Goal: Task Accomplishment & Management: Use online tool/utility

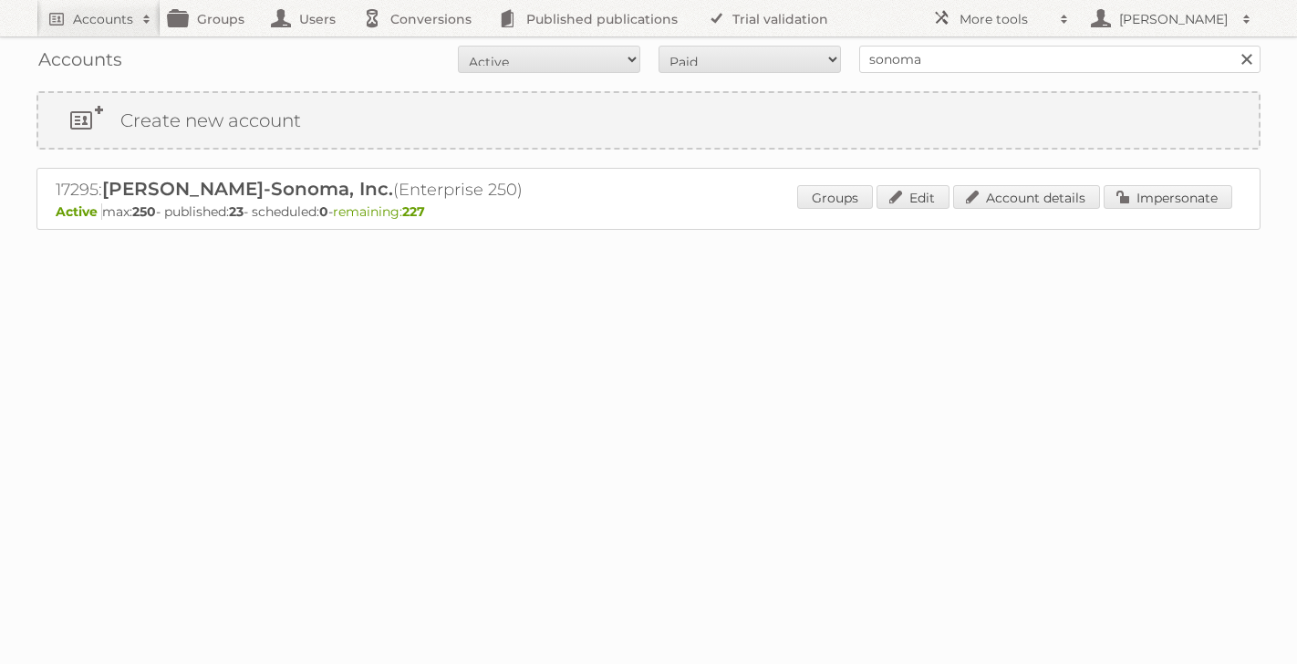
click at [1249, 56] on link at bounding box center [1246, 59] width 27 height 27
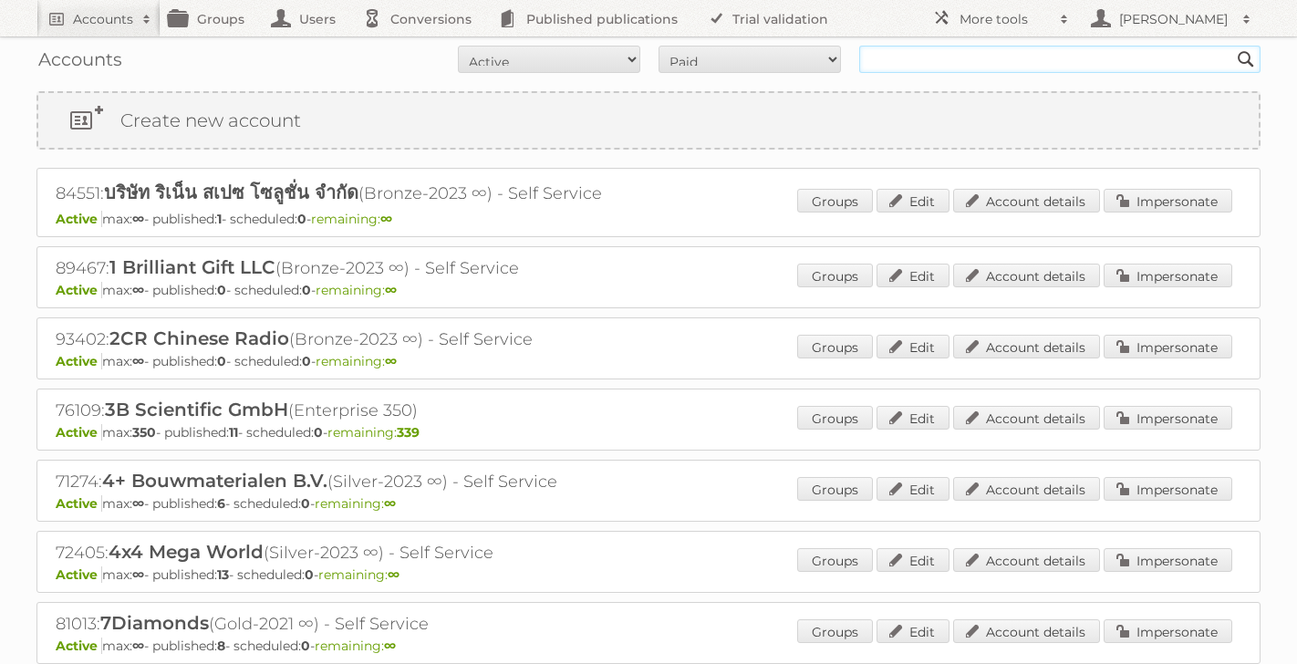
click at [1108, 59] on input "text" at bounding box center [1059, 59] width 401 height 27
type input "luma"
click at [1232, 46] on input "Search" at bounding box center [1245, 59] width 27 height 27
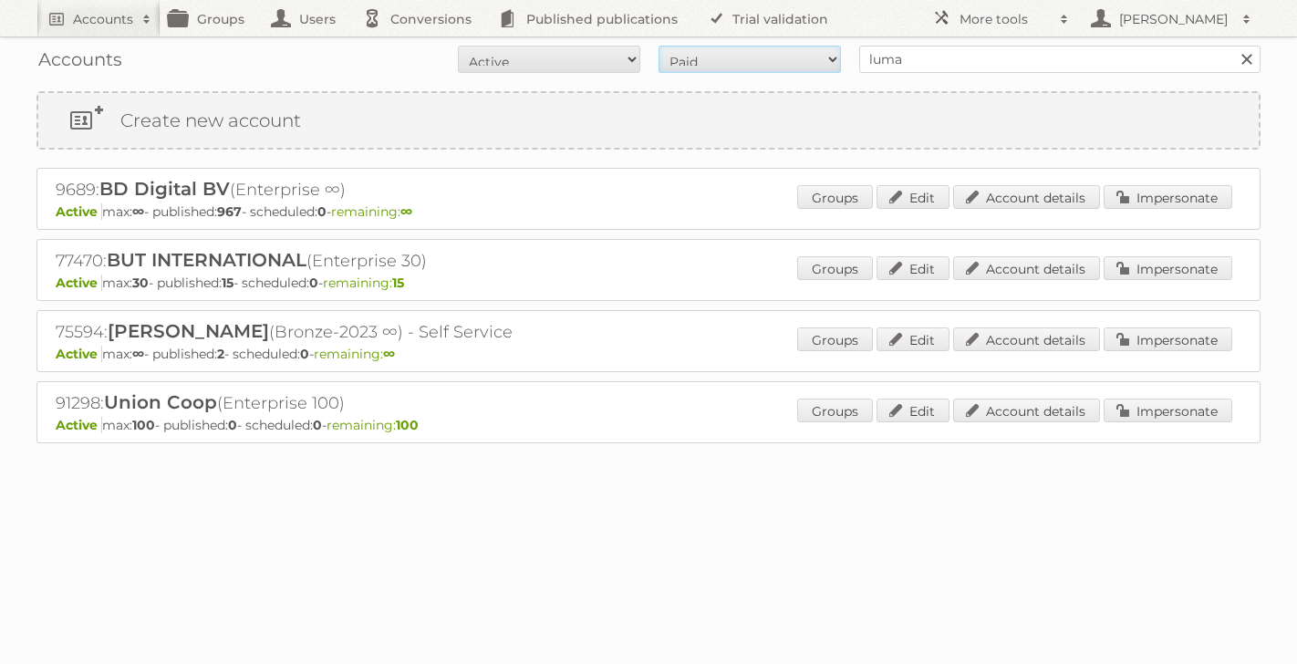
click at [829, 60] on select "All Paid Trials Self service" at bounding box center [750, 59] width 182 height 27
select select "all"
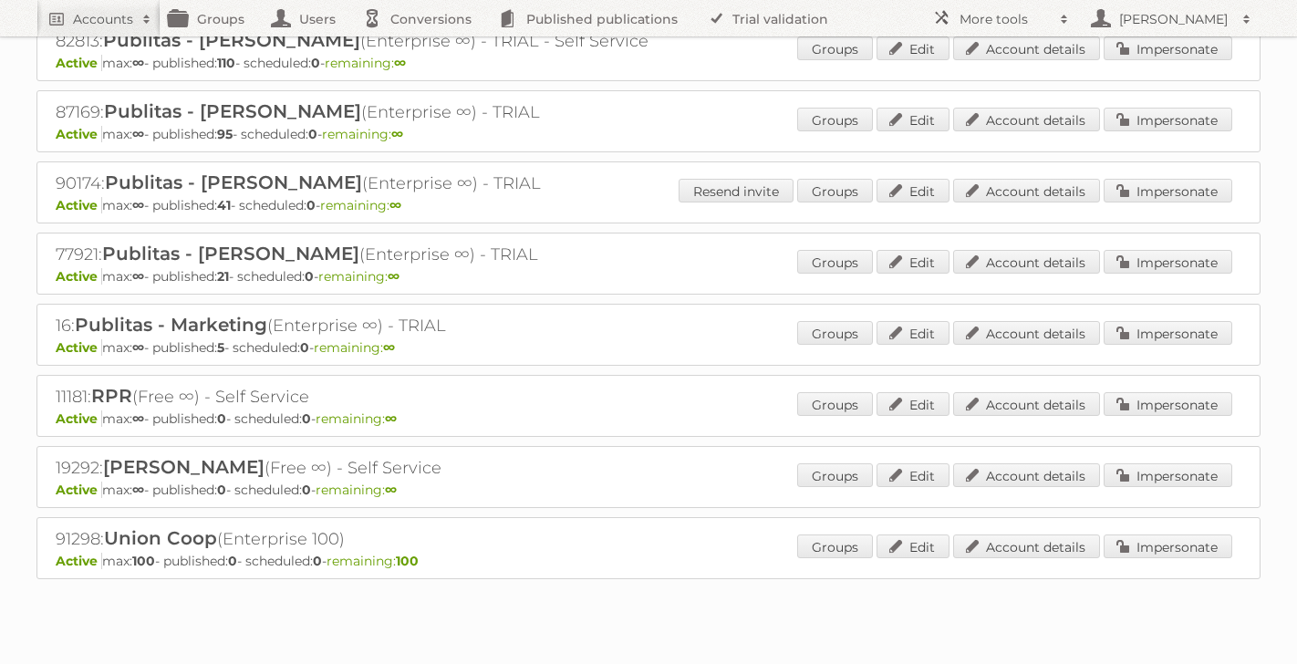
scroll to position [1099, 0]
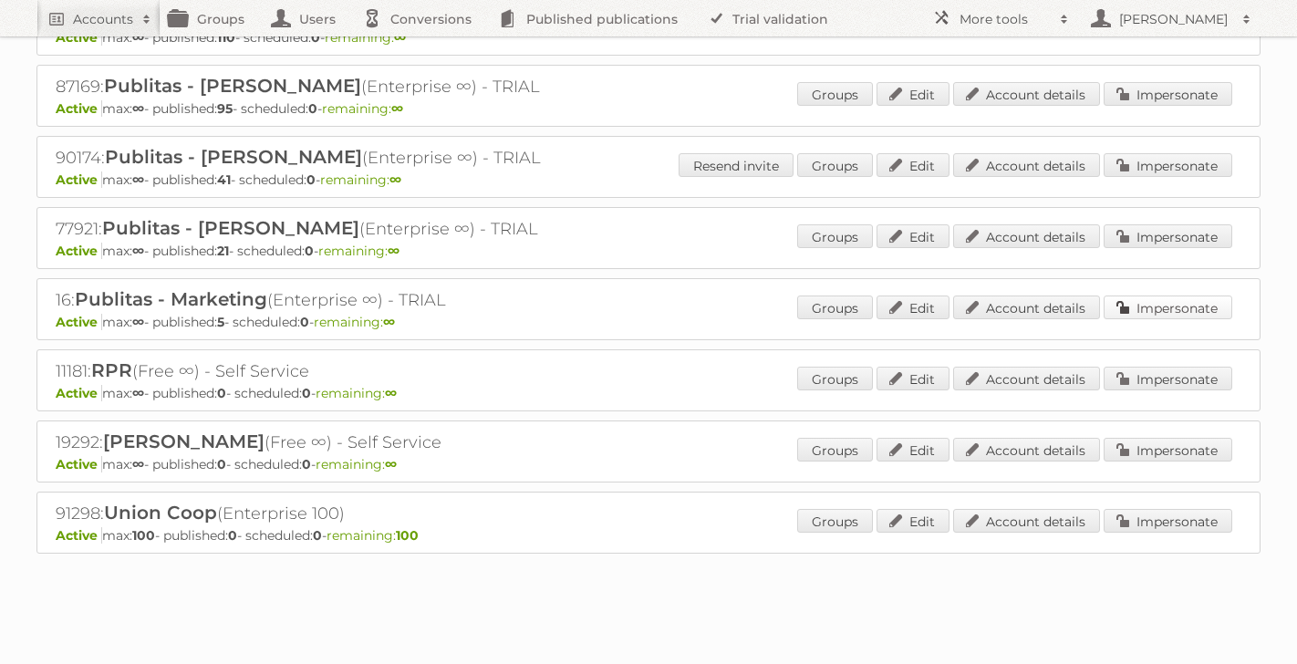
click at [1170, 304] on link "Impersonate" at bounding box center [1168, 308] width 129 height 24
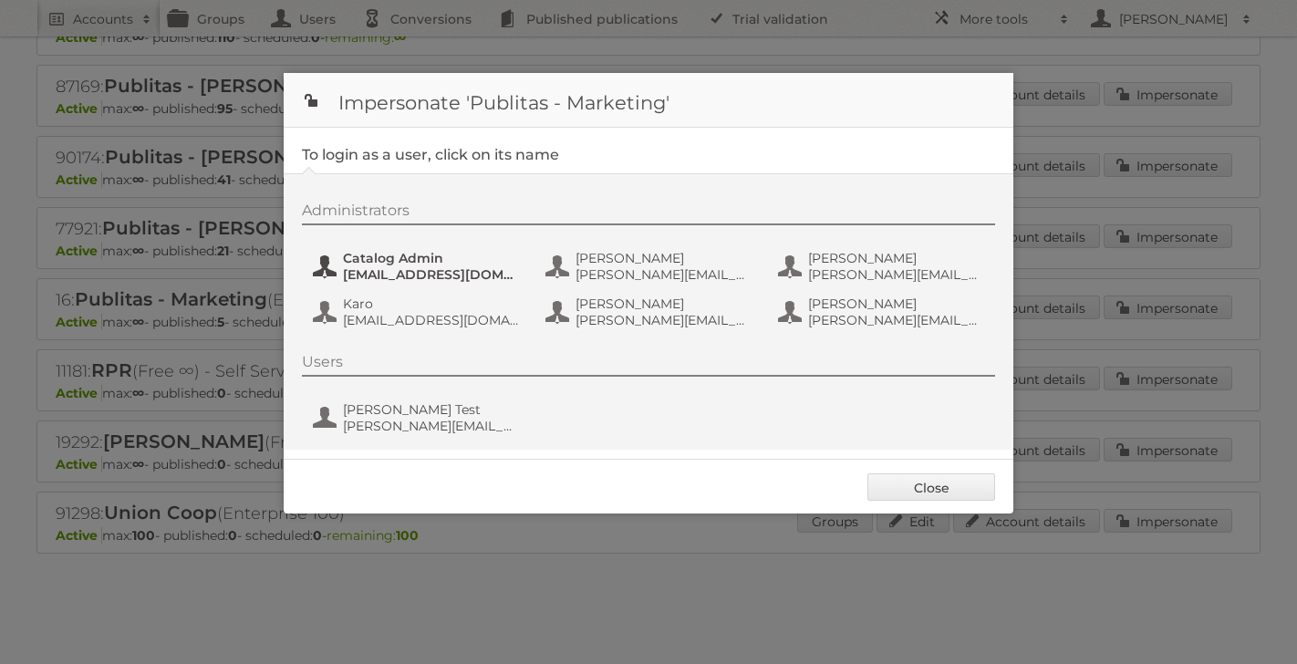
click at [397, 267] on span "system+swag@publitas.com" at bounding box center [431, 274] width 177 height 16
